Goal: Find specific page/section: Locate a particular part of the current website

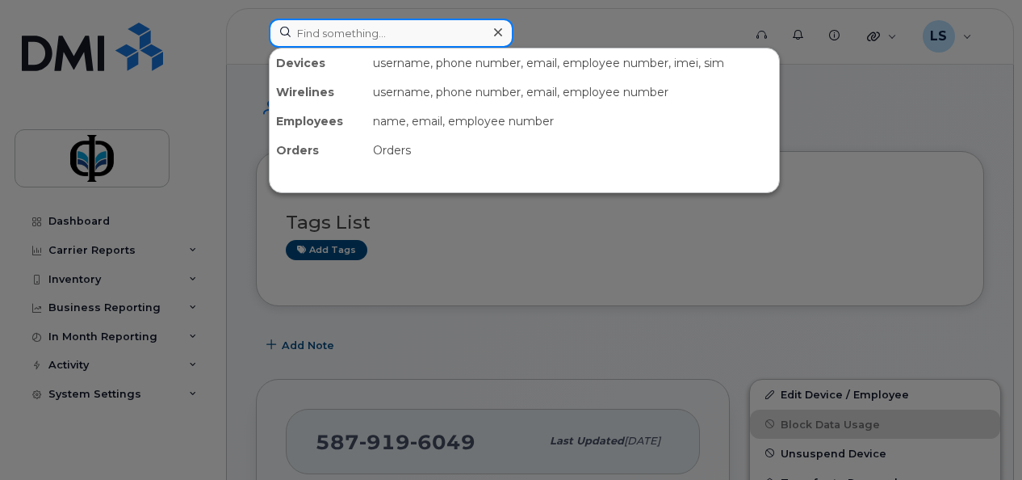
click at [388, 30] on input at bounding box center [391, 33] width 245 height 29
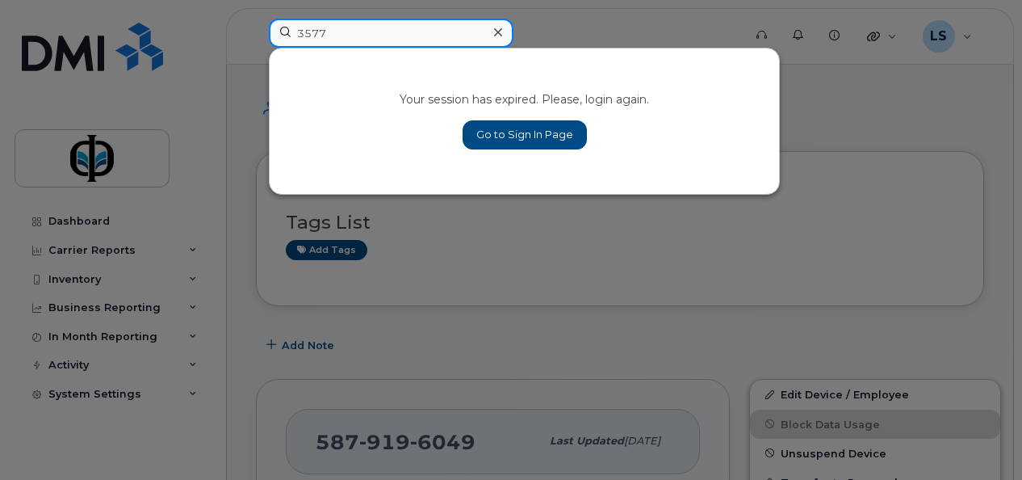
type input "3577"
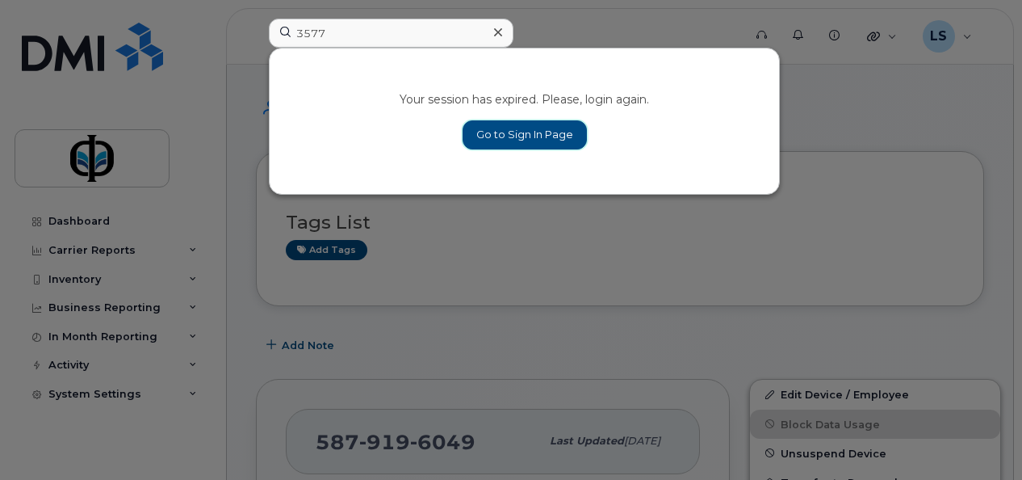
click at [526, 131] on link "Go to Sign In Page" at bounding box center [525, 134] width 124 height 29
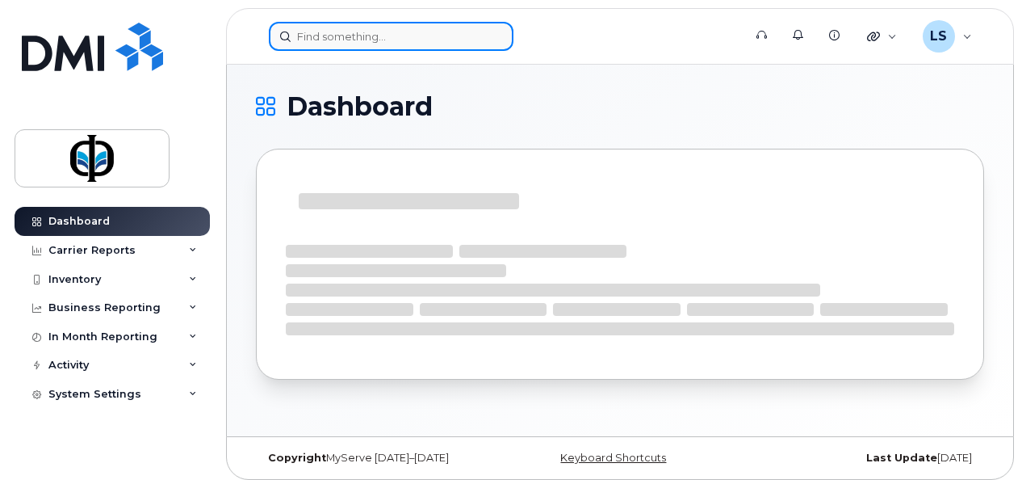
click at [396, 44] on input at bounding box center [391, 36] width 245 height 29
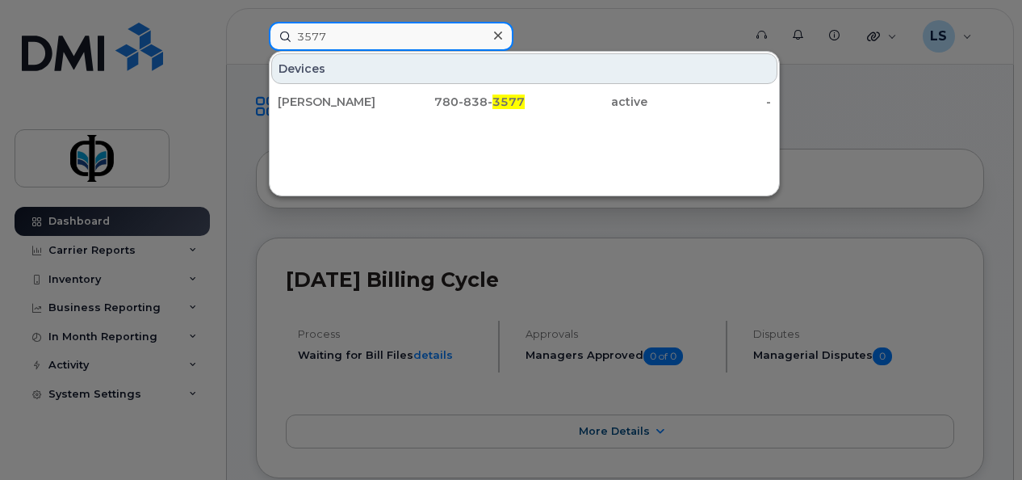
type input "3577"
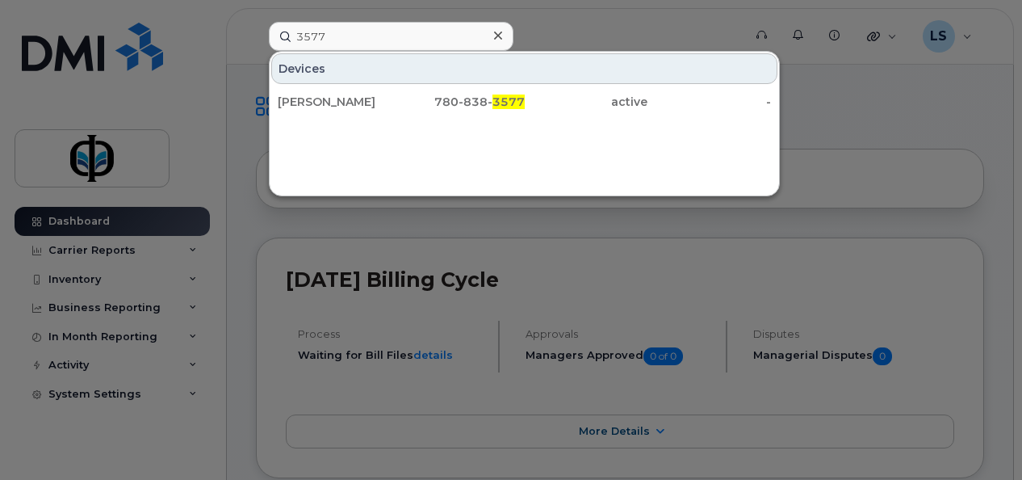
click at [612, 115] on div "[PERSON_NAME] 780-838- 3577 active -" at bounding box center [524, 102] width 509 height 32
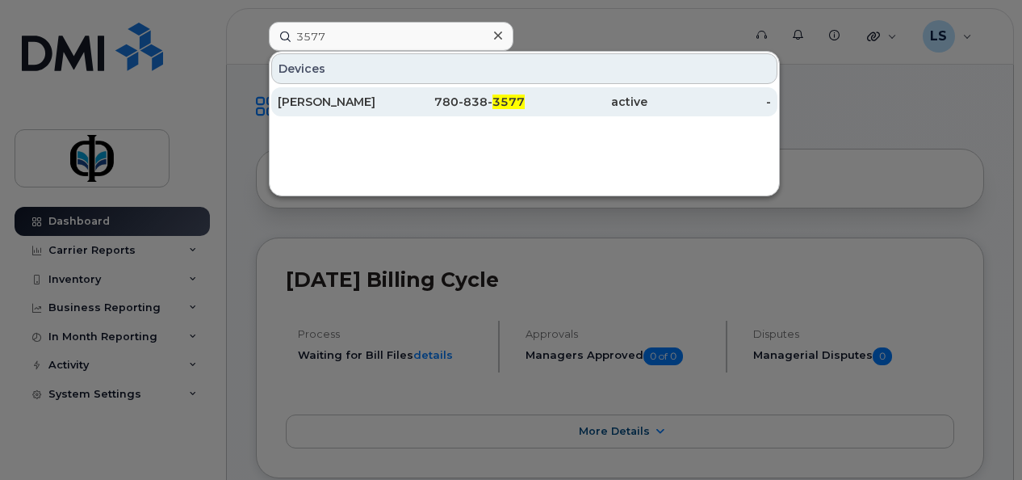
click at [601, 99] on div "active" at bounding box center [587, 102] width 124 height 16
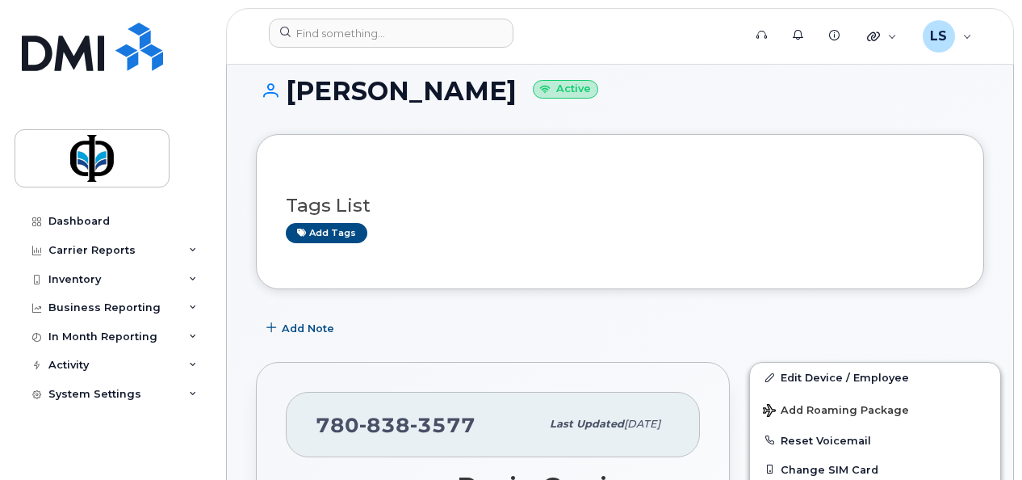
scroll to position [10, 0]
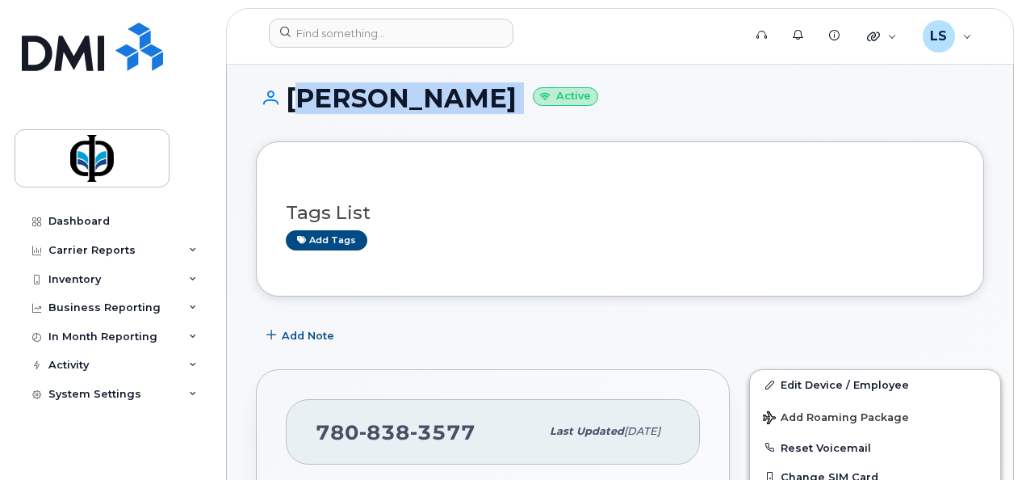
drag, startPoint x: 290, startPoint y: 98, endPoint x: 552, endPoint y: 115, distance: 262.9
click at [552, 115] on div "Ugochukwu Ezeilo Active" at bounding box center [620, 112] width 728 height 57
